Goal: Task Accomplishment & Management: Use online tool/utility

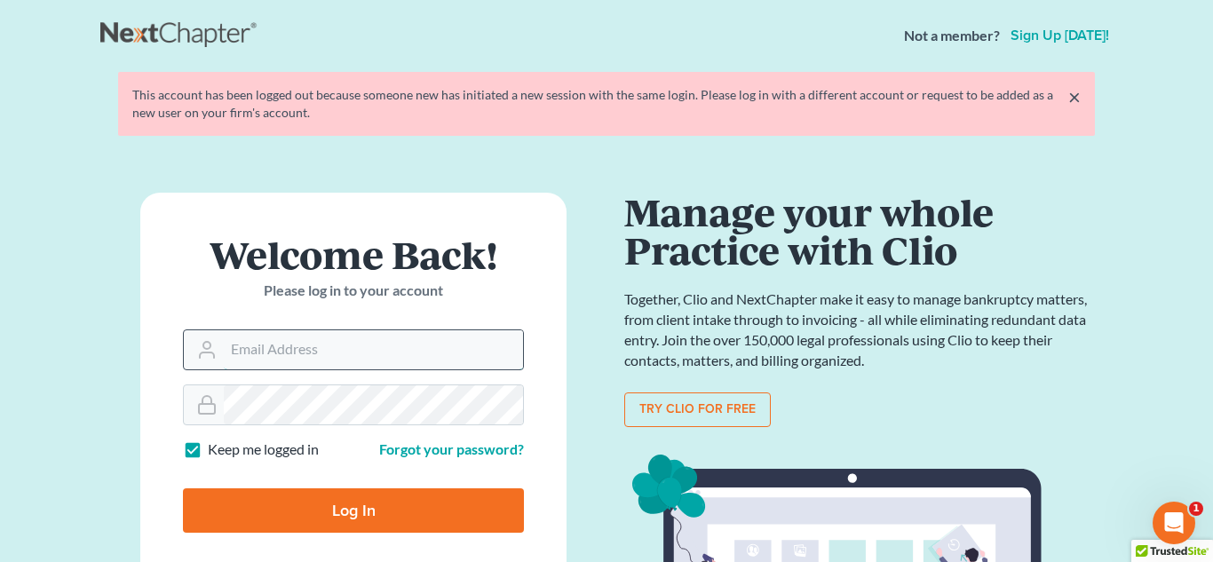
click at [477, 341] on input "Email Address" at bounding box center [373, 349] width 299 height 39
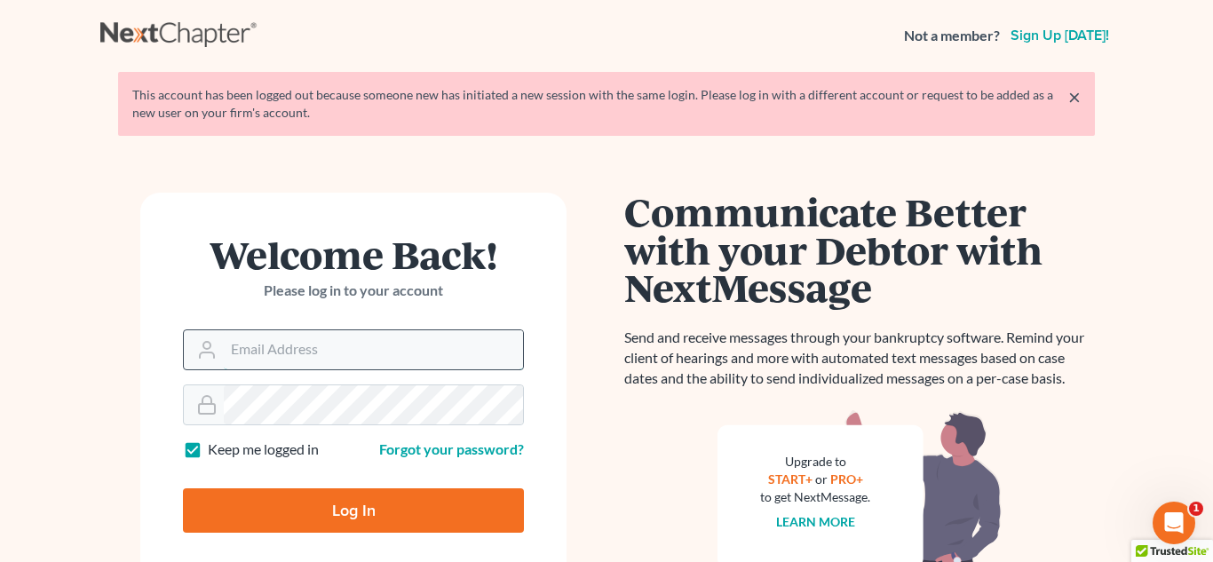
type input "[PERSON_NAME][EMAIL_ADDRESS][DOMAIN_NAME]"
click at [183, 488] on input "Log In" at bounding box center [353, 510] width 341 height 44
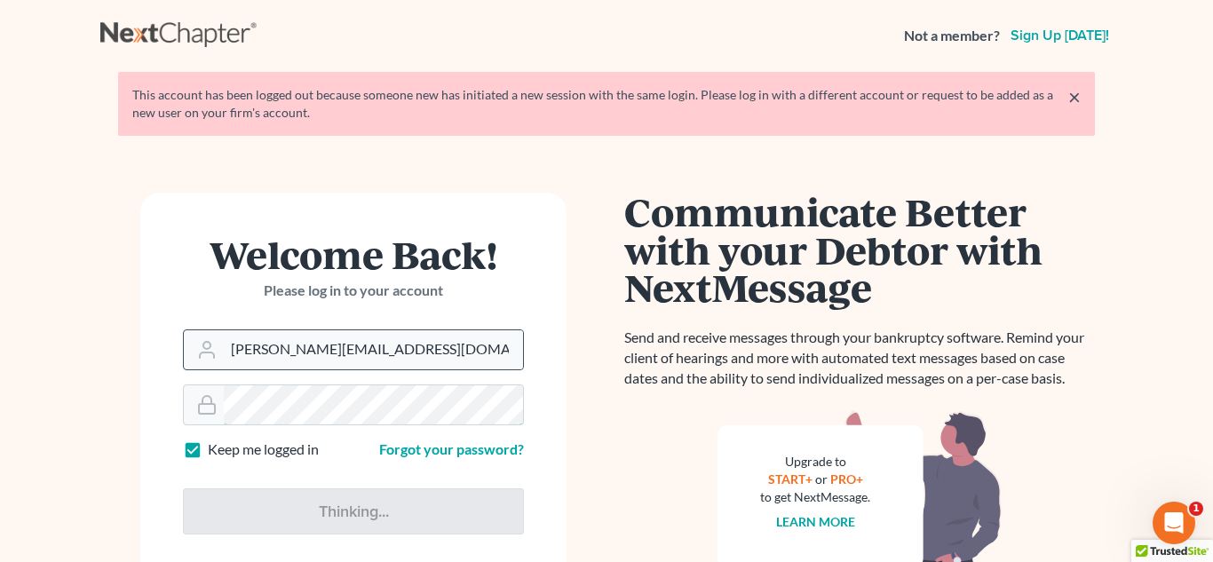
type input "Thinking..."
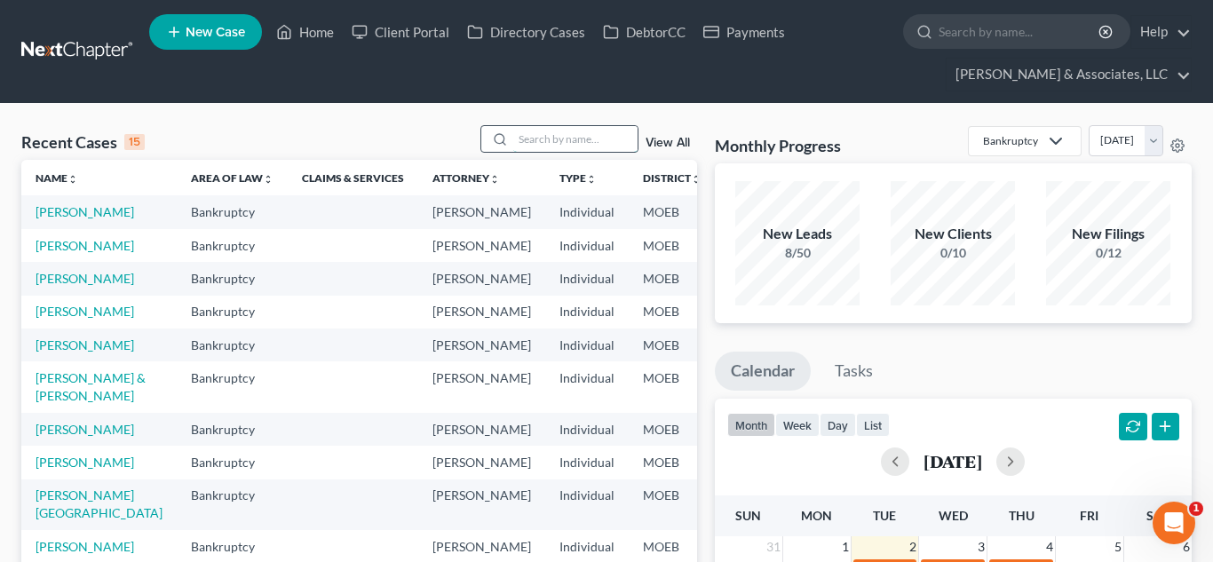
click at [577, 140] on input "search" at bounding box center [575, 139] width 124 height 26
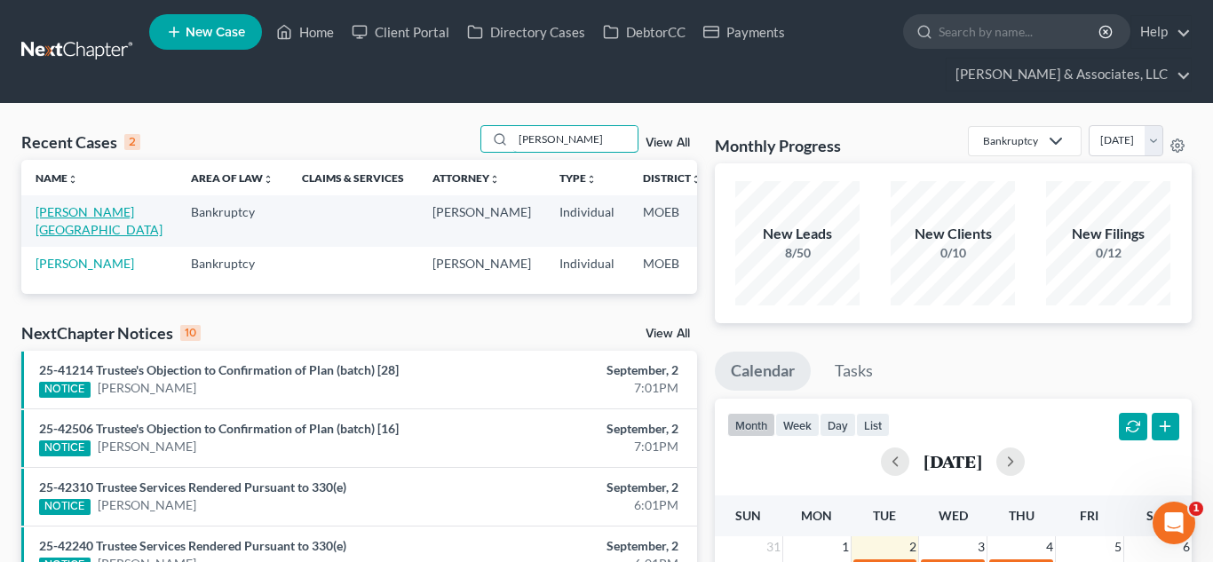
type input "wayne"
click at [58, 209] on link "Wayne, Brittany" at bounding box center [99, 220] width 127 height 33
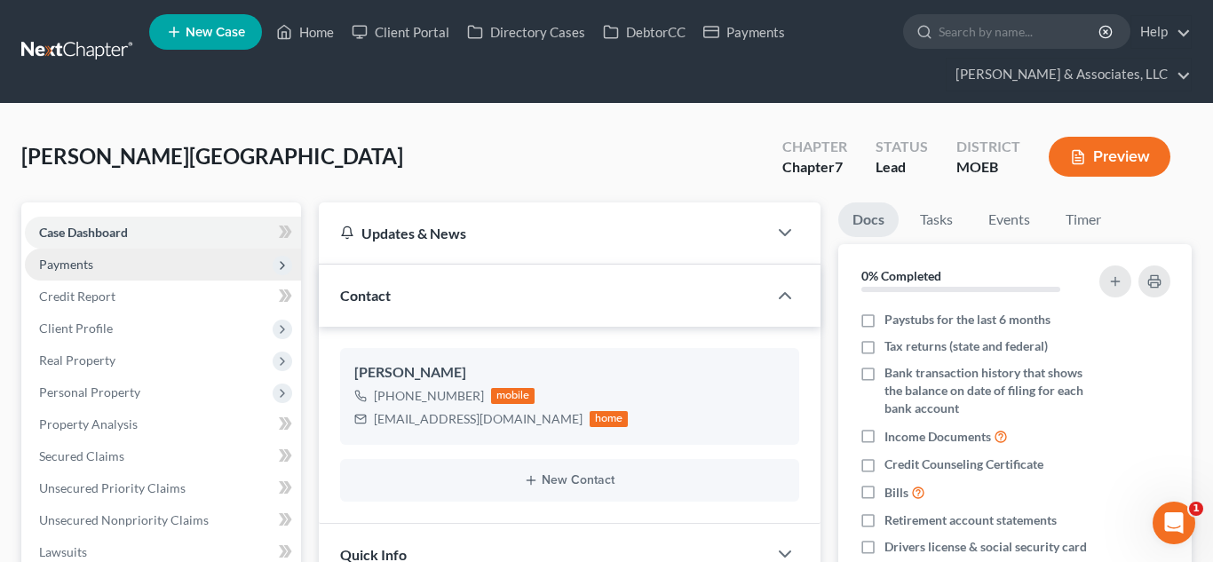
click at [83, 257] on span "Payments" at bounding box center [66, 264] width 54 height 15
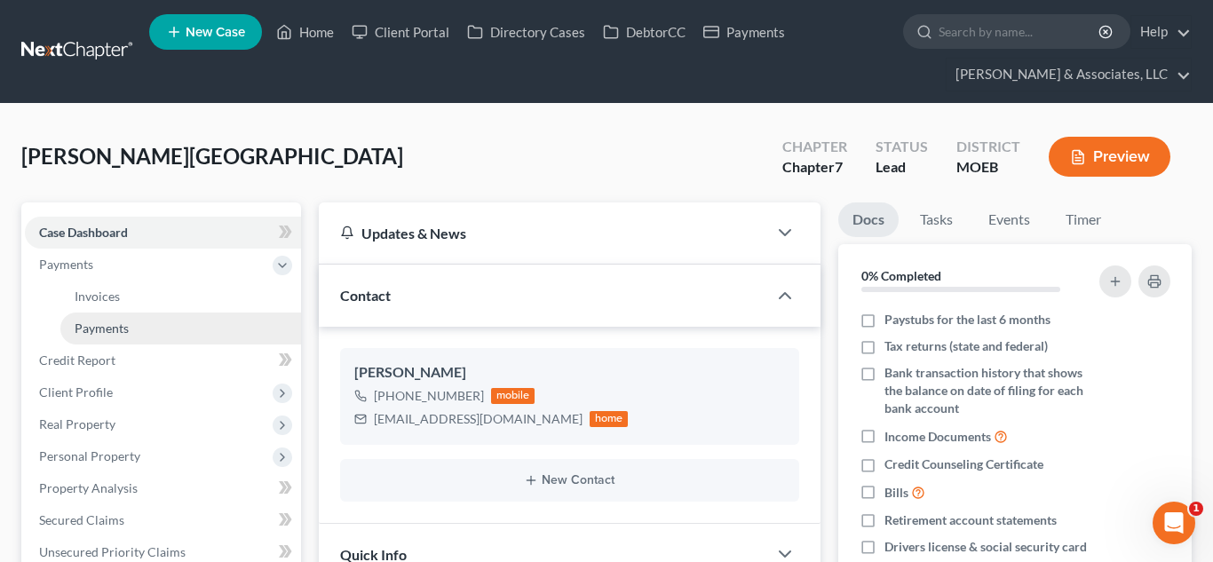
click at [120, 340] on link "Payments" at bounding box center [180, 329] width 241 height 32
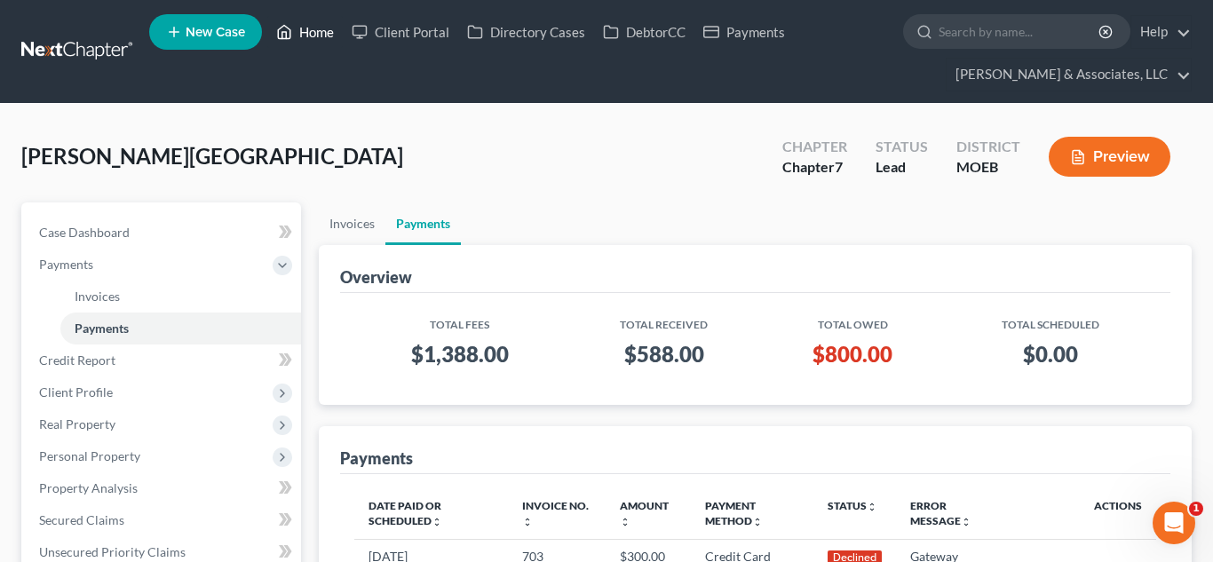
click at [317, 36] on link "Home" at bounding box center [304, 32] width 75 height 32
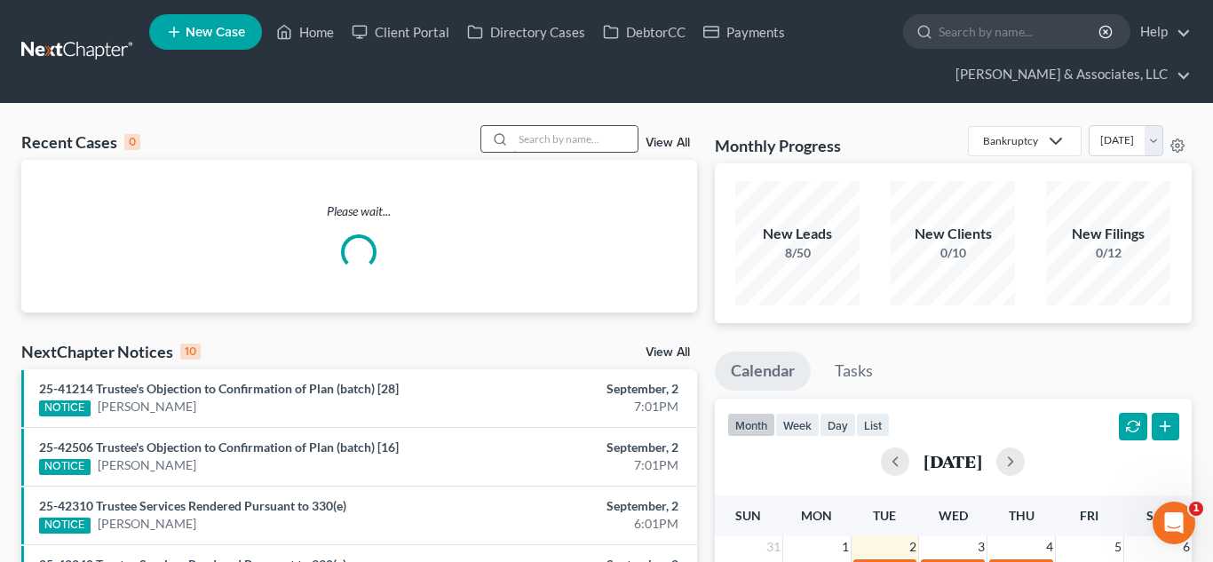
click at [607, 146] on input "search" at bounding box center [575, 139] width 124 height 26
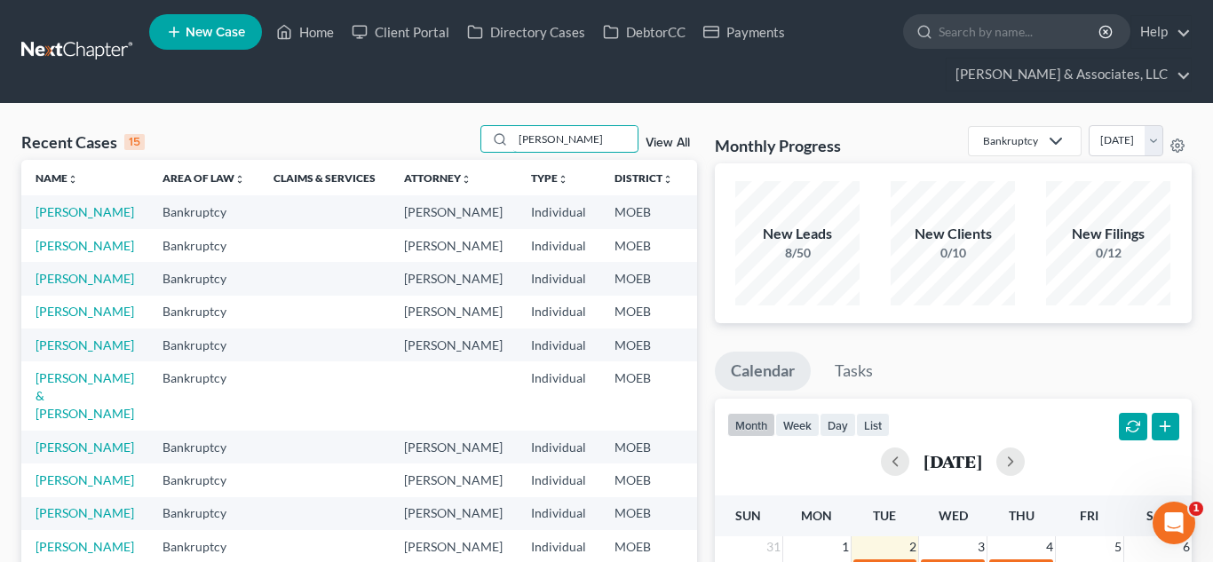
type input "smith"
click at [48, 220] on td "Smith, Tabatha" at bounding box center [84, 211] width 127 height 33
click at [49, 219] on link "Smith, Tabatha" at bounding box center [85, 211] width 99 height 15
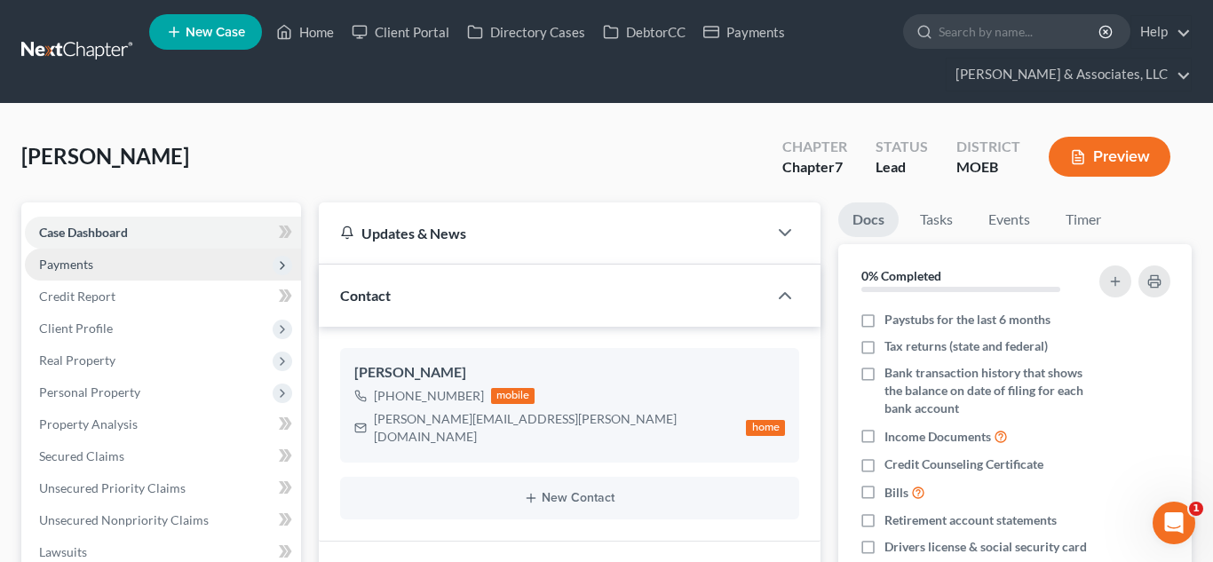
click at [79, 274] on span "Payments" at bounding box center [163, 265] width 276 height 32
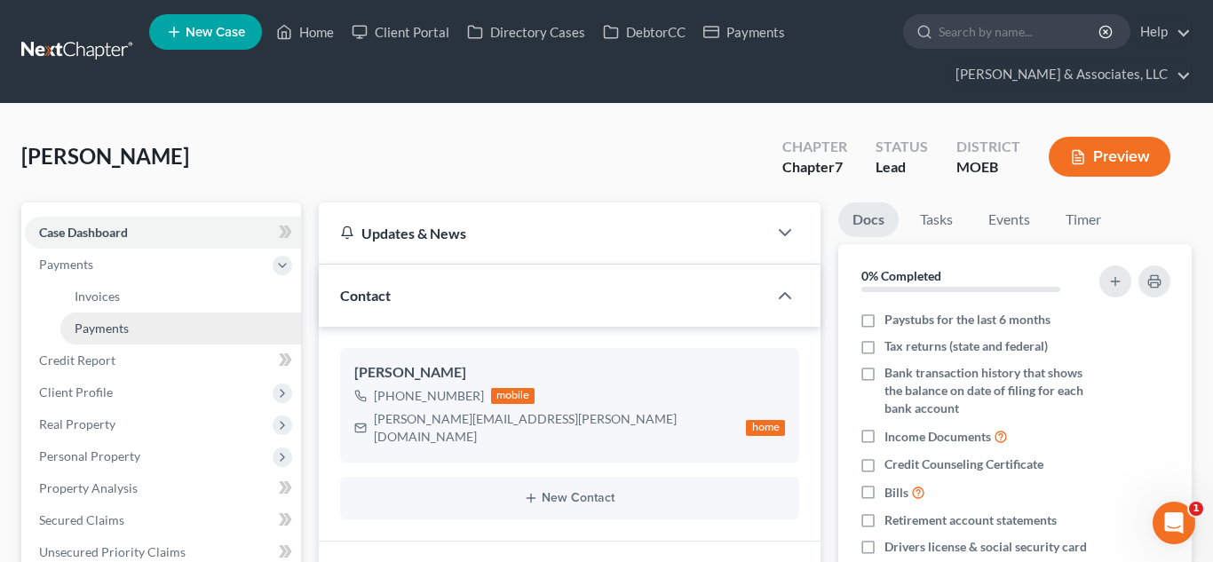
click at [98, 325] on span "Payments" at bounding box center [102, 328] width 54 height 15
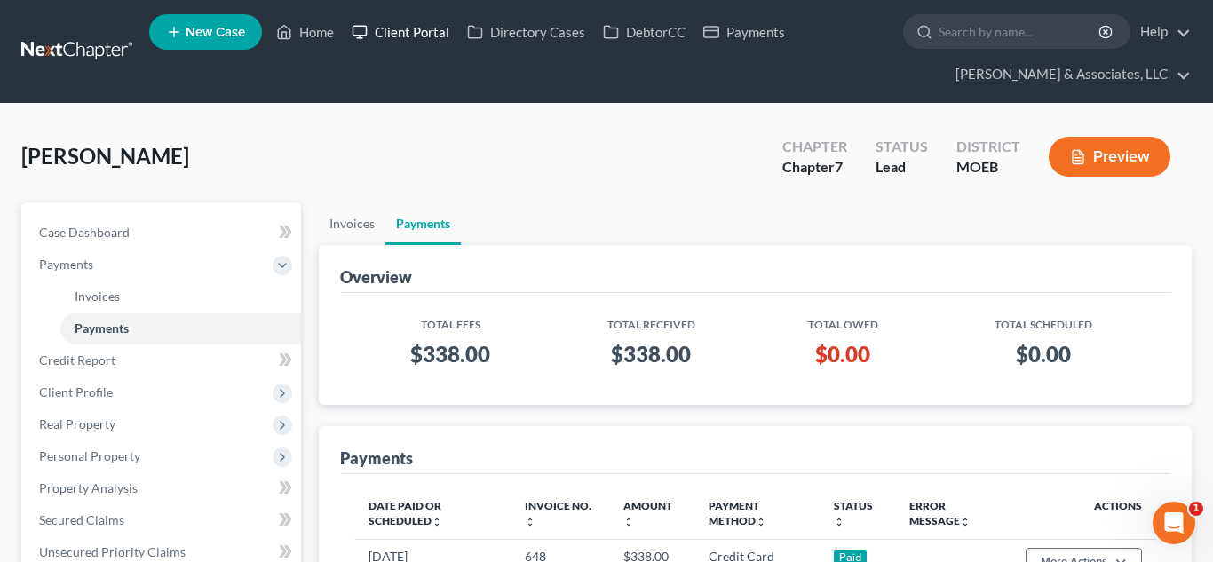
click at [396, 35] on link "Client Portal" at bounding box center [400, 32] width 115 height 32
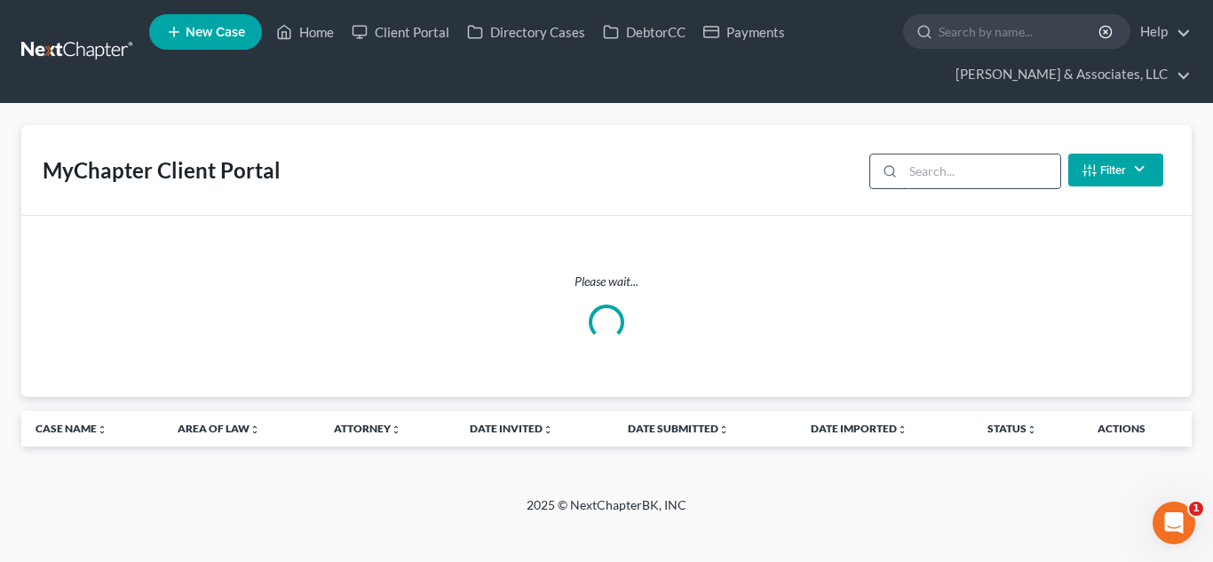
click at [940, 169] on input "search" at bounding box center [981, 172] width 157 height 34
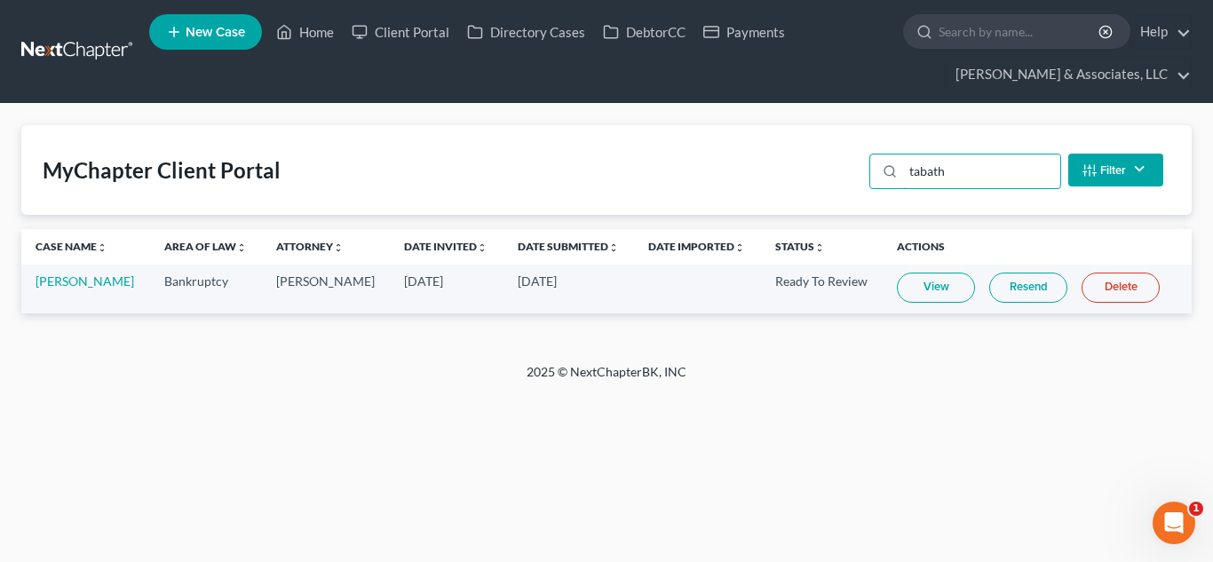
type input "tabath"
